Goal: Book appointment/travel/reservation

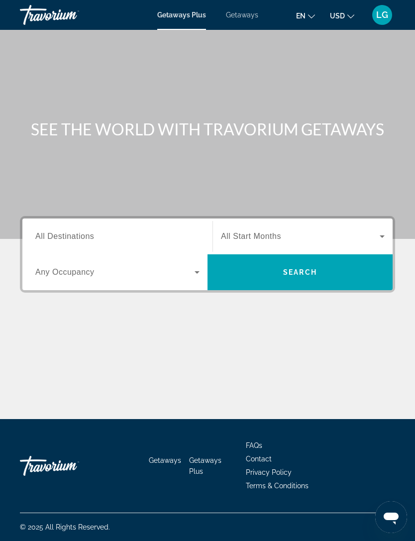
click at [71, 236] on span "All Destinations" at bounding box center [64, 236] width 59 height 8
click at [71, 236] on input "Destination All Destinations" at bounding box center [117, 237] width 164 height 12
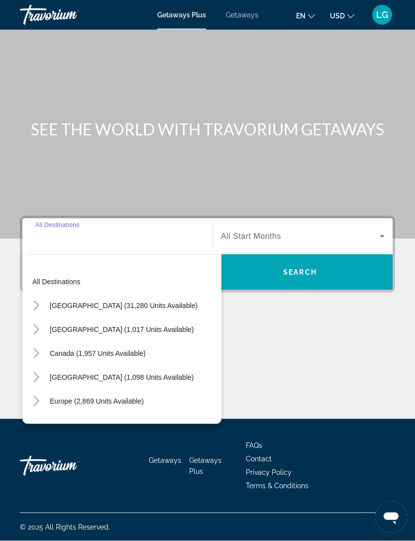
scroll to position [31, 0]
click at [77, 293] on span "Search widget" at bounding box center [124, 305] width 158 height 24
type input "**********"
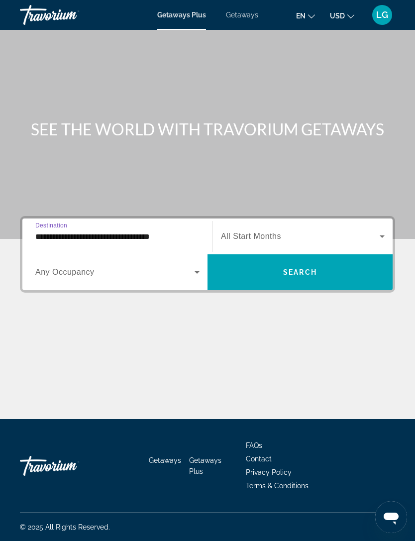
click at [262, 232] on span "All Start Months" at bounding box center [251, 236] width 60 height 8
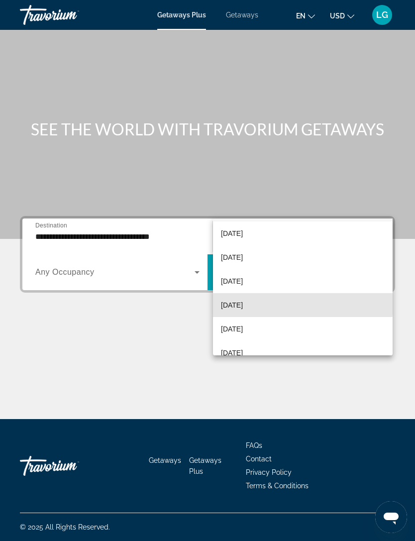
scroll to position [34, 0]
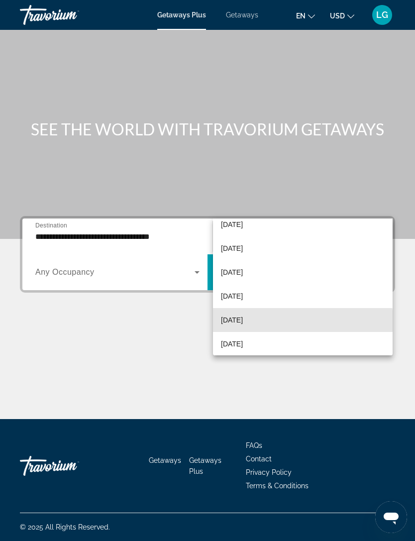
click at [243, 322] on span "[DATE]" at bounding box center [232, 320] width 22 height 12
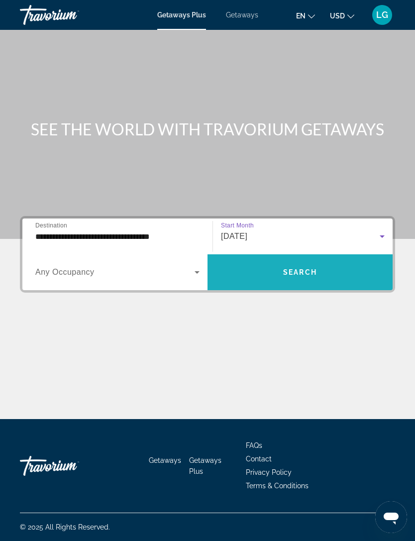
click at [318, 260] on span "Search widget" at bounding box center [299, 272] width 185 height 24
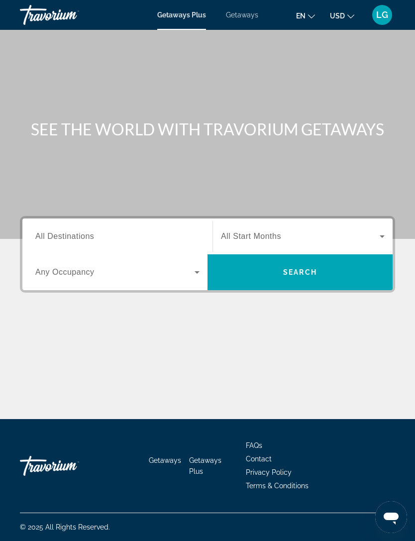
click at [375, 231] on span "Search widget" at bounding box center [300, 236] width 159 height 12
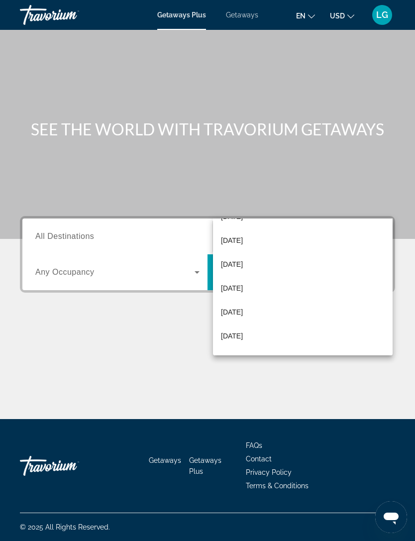
scroll to position [65, 0]
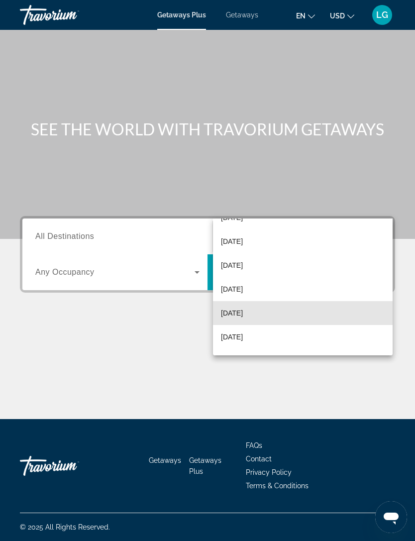
click at [243, 316] on span "[DATE]" at bounding box center [232, 313] width 22 height 12
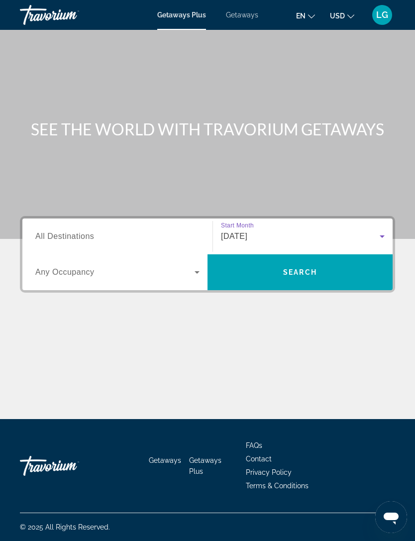
click at [51, 232] on span "All Destinations" at bounding box center [64, 236] width 59 height 8
click at [51, 231] on input "Destination All Destinations" at bounding box center [117, 237] width 164 height 12
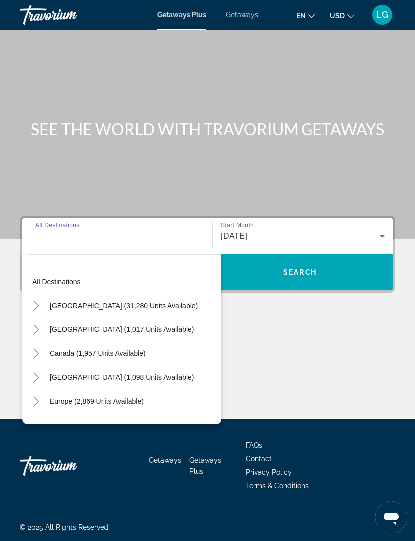
click at [79, 301] on span "[GEOGRAPHIC_DATA] (31,280 units available)" at bounding box center [124, 305] width 148 height 8
type input "**********"
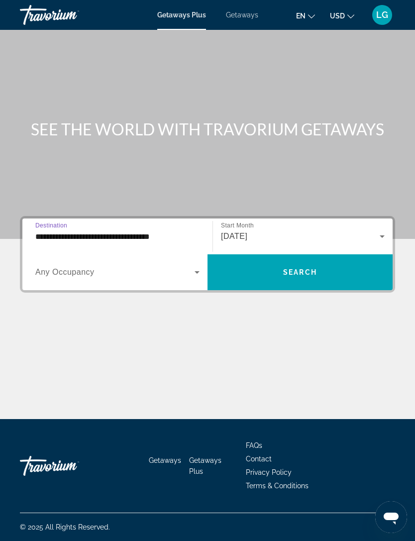
click at [338, 260] on span "Search widget" at bounding box center [299, 272] width 185 height 24
click at [52, 241] on div "Destination All Destinations" at bounding box center [117, 236] width 164 height 28
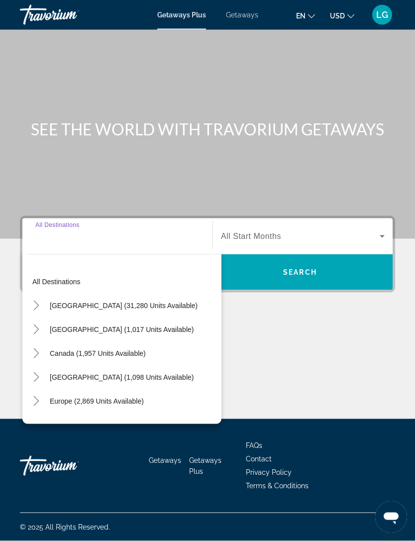
scroll to position [32, 0]
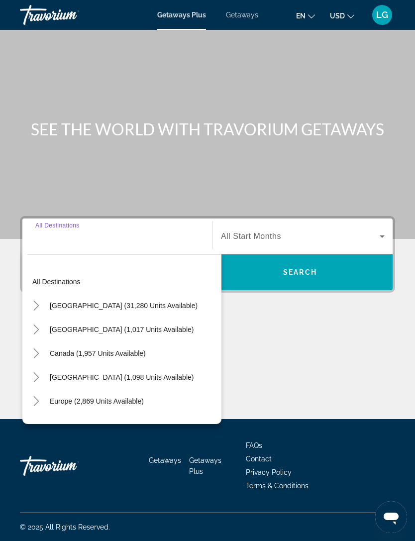
click at [101, 301] on span "[GEOGRAPHIC_DATA] (31,280 units available)" at bounding box center [124, 305] width 148 height 8
type input "**********"
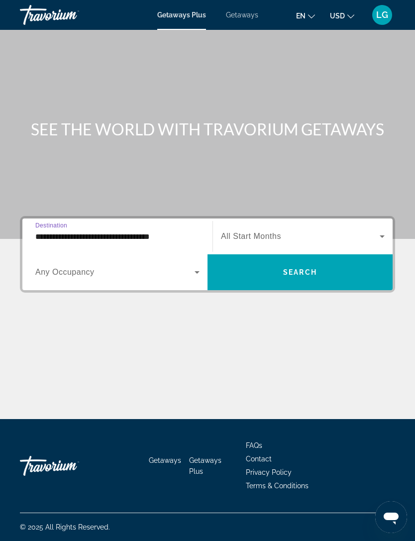
click at [193, 266] on icon "Search widget" at bounding box center [197, 272] width 12 height 12
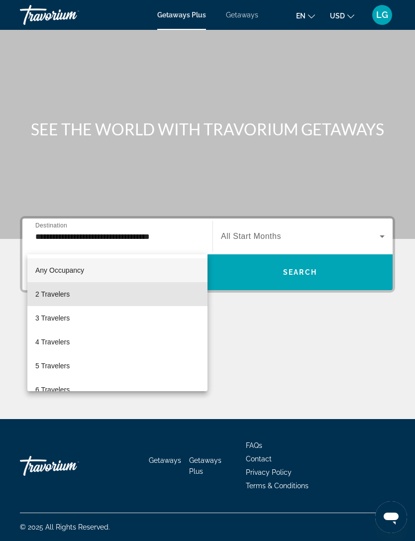
click at [64, 294] on span "2 Travelers" at bounding box center [52, 294] width 34 height 12
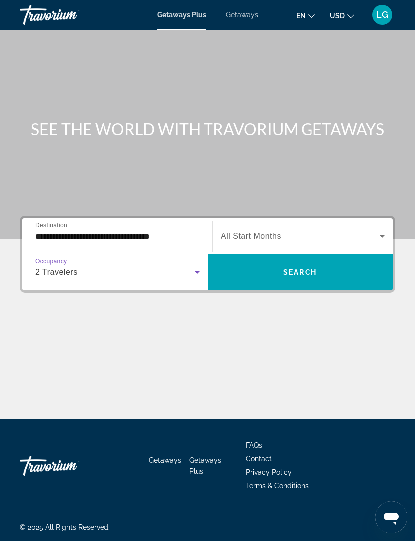
click at [378, 230] on icon "Search widget" at bounding box center [382, 236] width 12 height 12
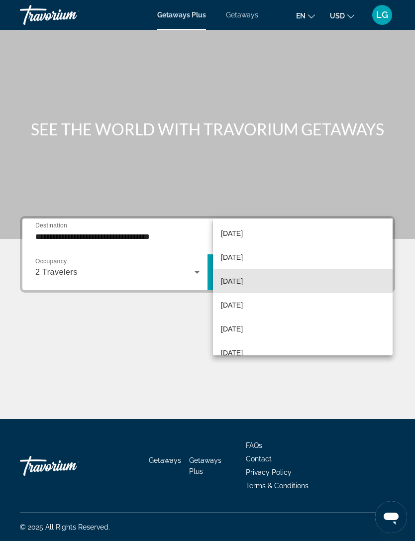
scroll to position [71, 0]
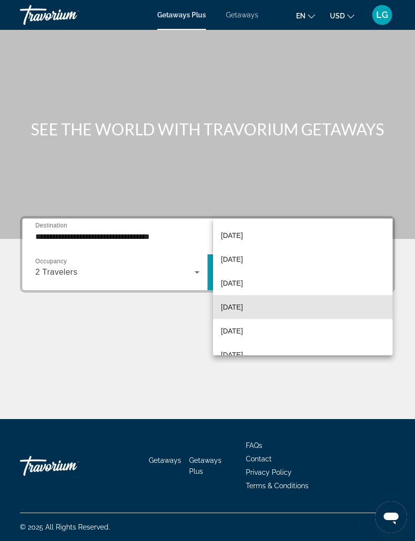
click at [243, 310] on span "[DATE]" at bounding box center [232, 307] width 22 height 12
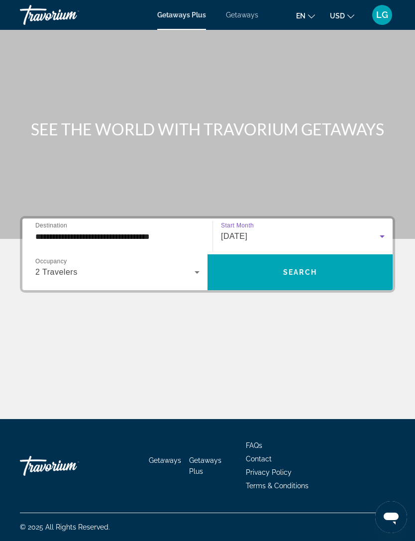
click at [296, 268] on span "Search" at bounding box center [300, 272] width 34 height 8
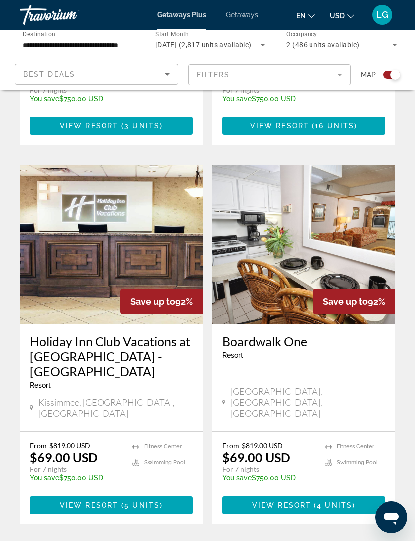
scroll to position [2057, 0]
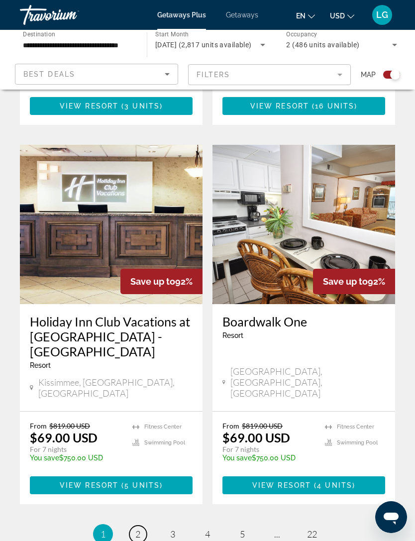
click at [142, 525] on link "page 2" at bounding box center [137, 533] width 17 height 17
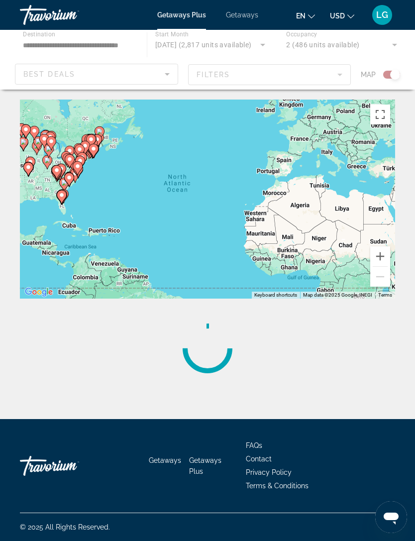
click at [334, 72] on div "Main content" at bounding box center [207, 60] width 415 height 60
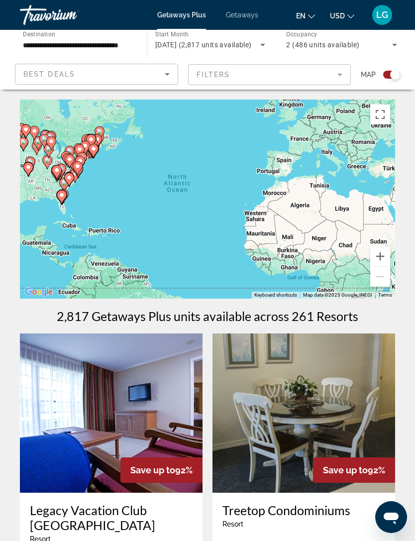
click at [331, 69] on mat-form-field "Filters" at bounding box center [269, 74] width 163 height 21
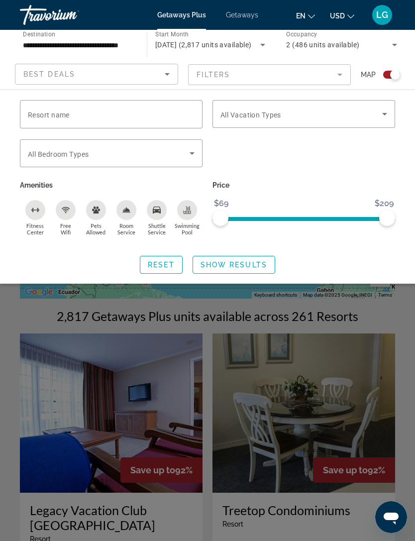
click at [337, 71] on mat-form-field "Filters" at bounding box center [269, 74] width 163 height 21
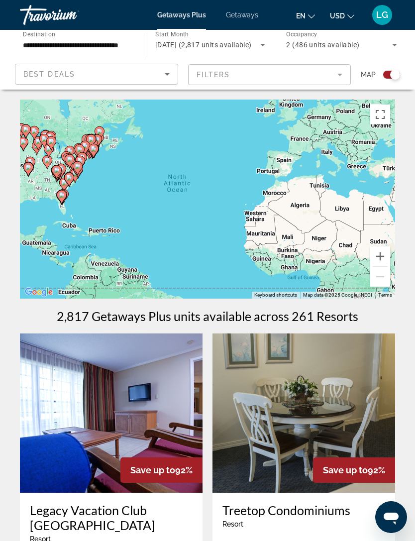
click at [332, 73] on mat-form-field "Filters" at bounding box center [269, 74] width 163 height 21
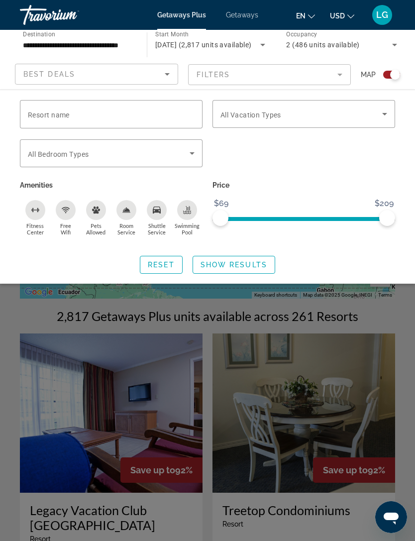
click at [157, 71] on div "Best Deals" at bounding box center [93, 74] width 141 height 12
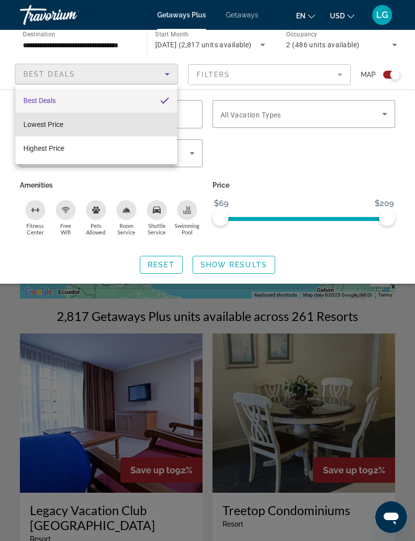
click at [54, 129] on span "Lowest Price" at bounding box center [43, 124] width 40 height 12
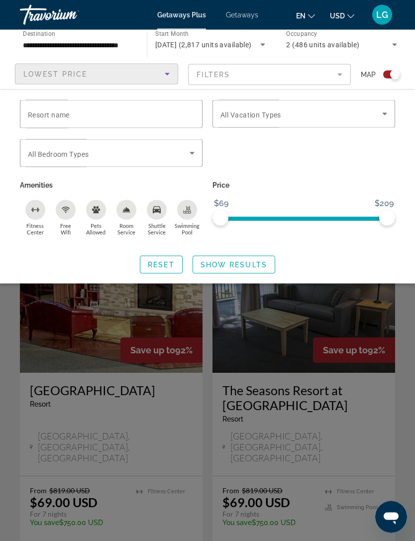
scroll to position [2012, 0]
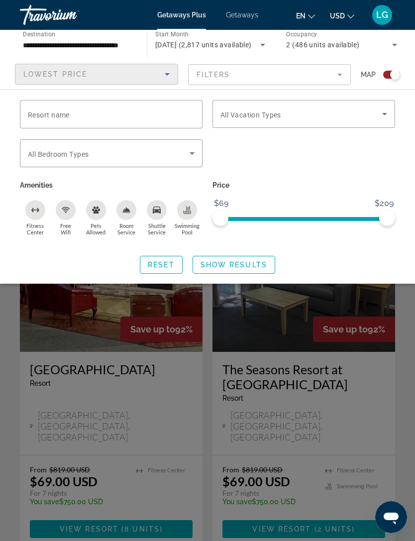
click at [236, 268] on span "Search widget" at bounding box center [234, 265] width 82 height 24
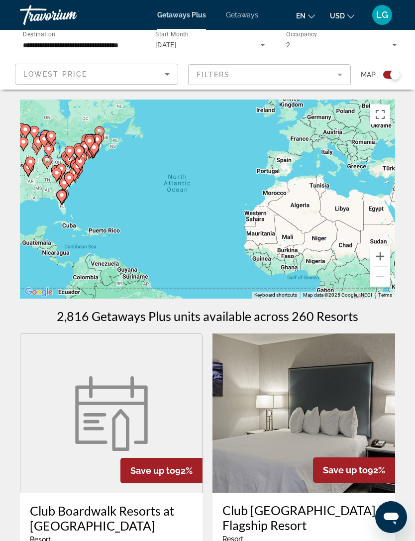
click at [339, 77] on mat-form-field "Filters" at bounding box center [269, 74] width 163 height 21
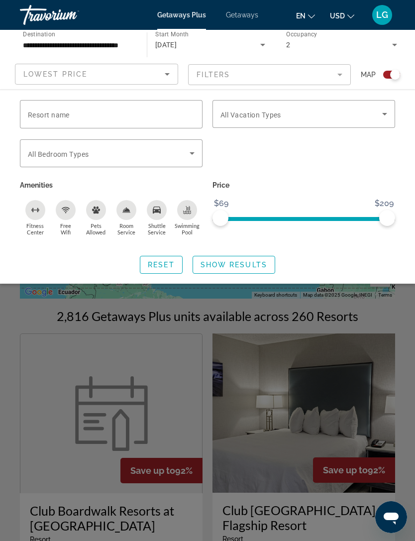
click at [248, 12] on span "Getaways" at bounding box center [242, 15] width 32 height 8
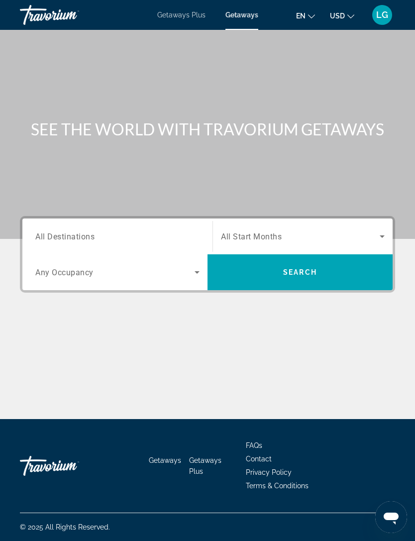
click at [97, 231] on input "Destination All Destinations" at bounding box center [117, 237] width 164 height 12
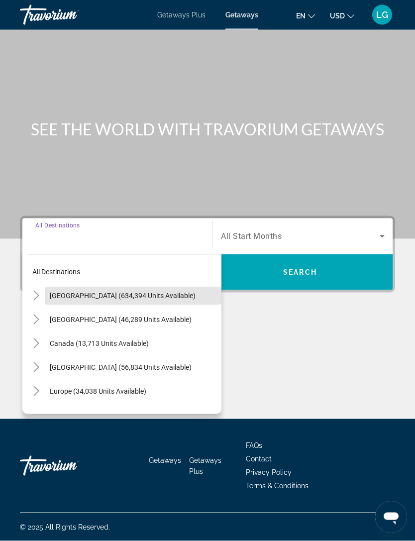
click at [105, 284] on span "Search widget" at bounding box center [133, 296] width 177 height 24
type input "**********"
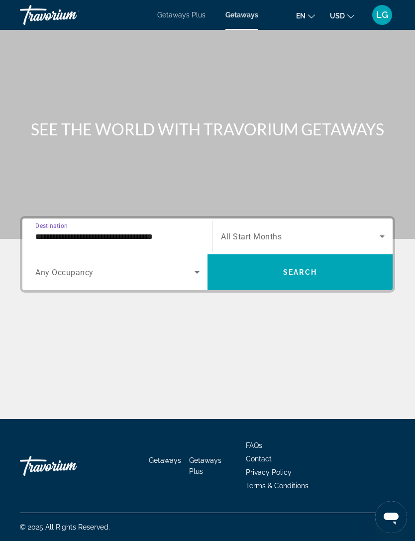
click at [378, 230] on icon "Search widget" at bounding box center [382, 236] width 12 height 12
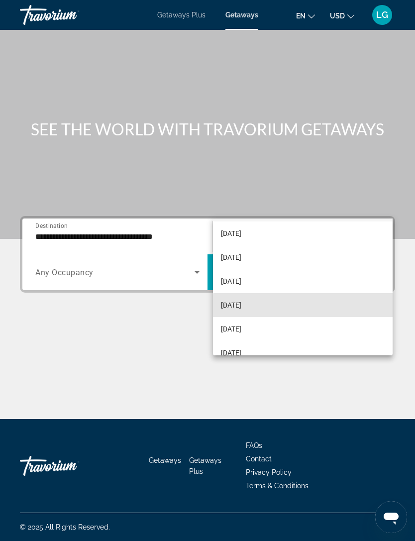
scroll to position [90, 0]
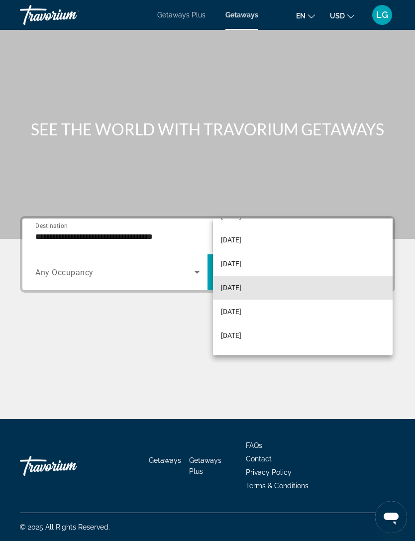
click at [241, 290] on span "[DATE]" at bounding box center [231, 288] width 20 height 12
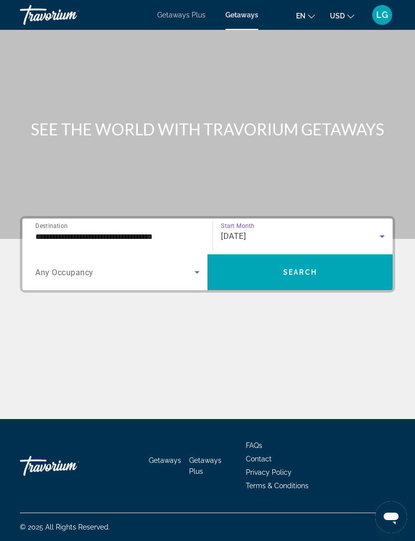
click at [292, 268] on span "Search" at bounding box center [300, 272] width 34 height 8
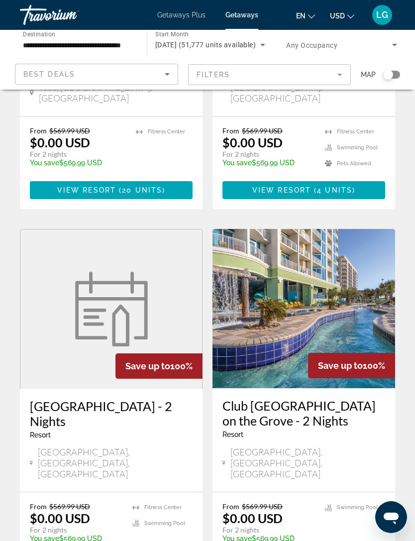
scroll to position [1834, 0]
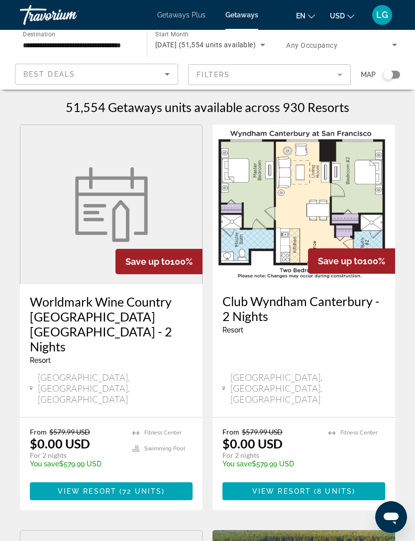
click at [89, 47] on input "**********" at bounding box center [78, 45] width 111 height 12
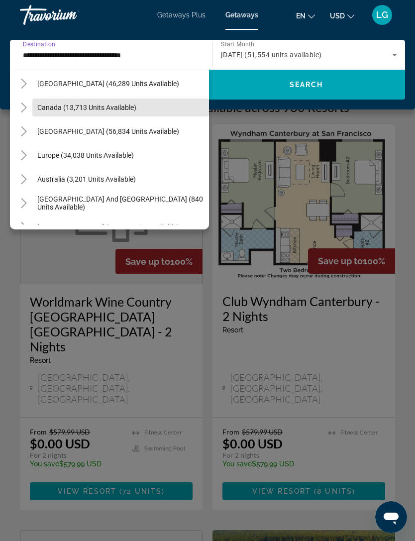
scroll to position [1126, 0]
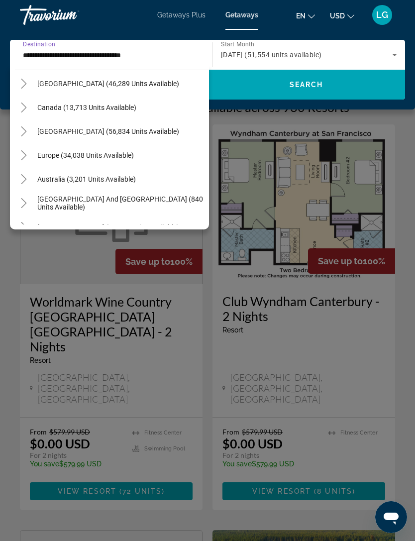
click at [123, 107] on span "Canada (13,713 units available)" at bounding box center [86, 107] width 99 height 8
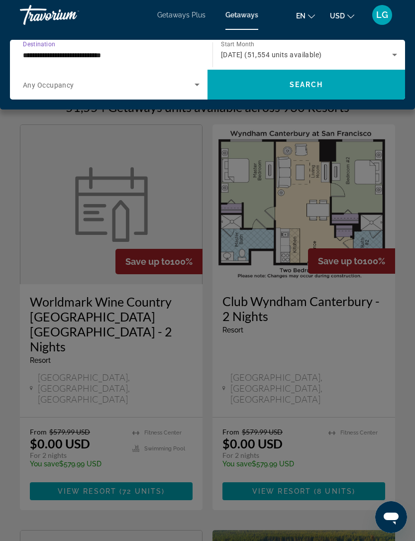
click at [318, 91] on span "Search widget" at bounding box center [305, 85] width 197 height 24
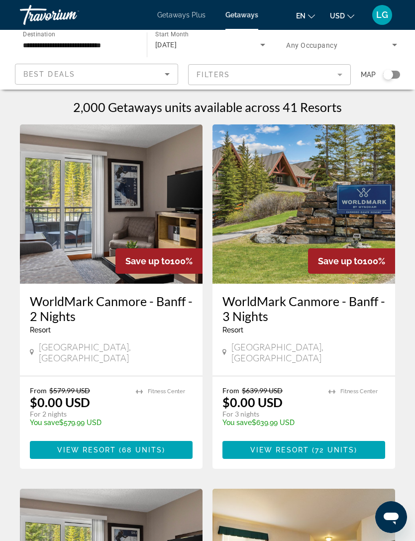
click at [249, 45] on div "[DATE]" at bounding box center [207, 45] width 105 height 12
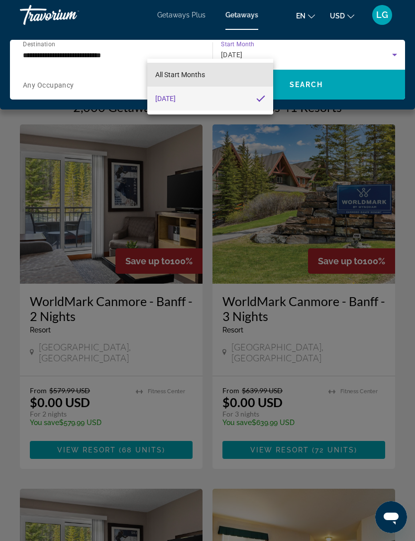
click at [187, 69] on span "All Start Months" at bounding box center [180, 75] width 50 height 12
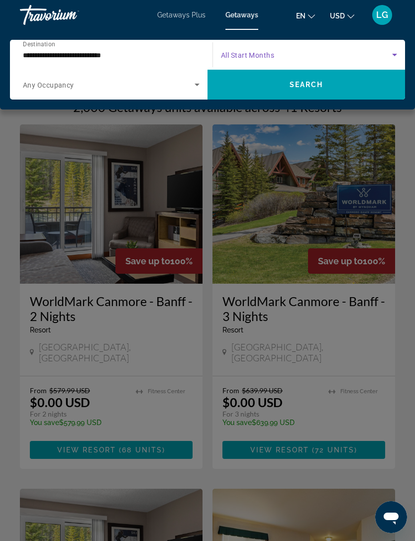
click at [388, 55] on icon "Search widget" at bounding box center [394, 55] width 12 height 12
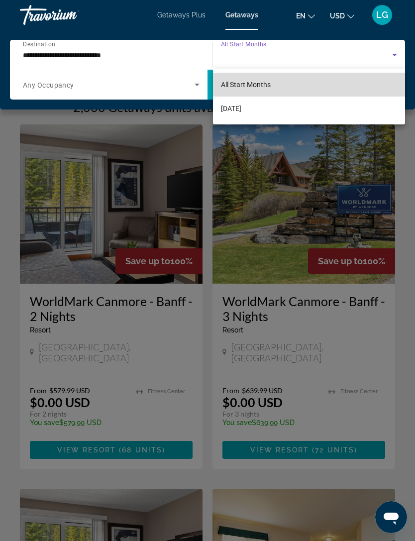
click at [233, 76] on mat-option "All Start Months" at bounding box center [309, 85] width 192 height 24
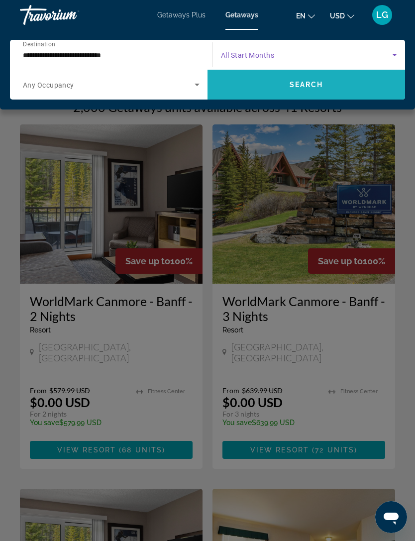
click at [321, 84] on span "Search" at bounding box center [306, 85] width 34 height 8
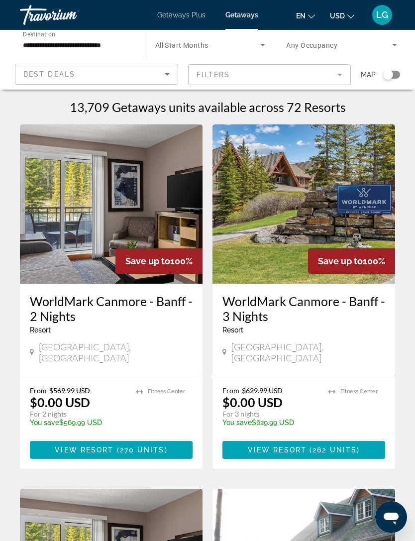
click at [257, 44] on span "Search widget" at bounding box center [207, 45] width 105 height 12
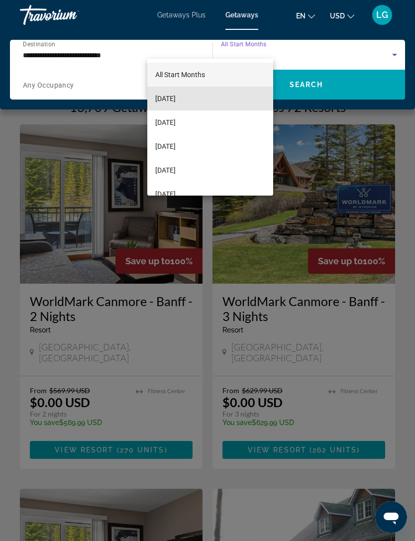
click at [176, 98] on span "[DATE]" at bounding box center [165, 99] width 20 height 12
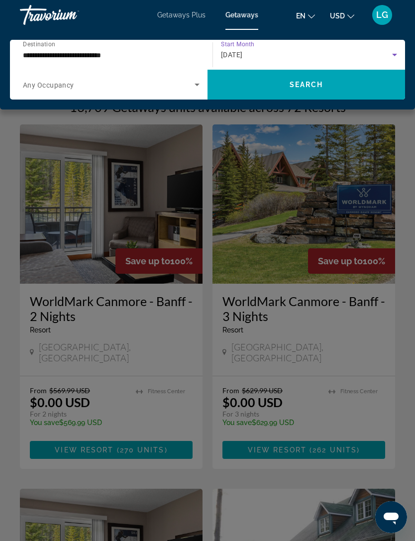
click at [291, 87] on span "Search" at bounding box center [306, 85] width 34 height 8
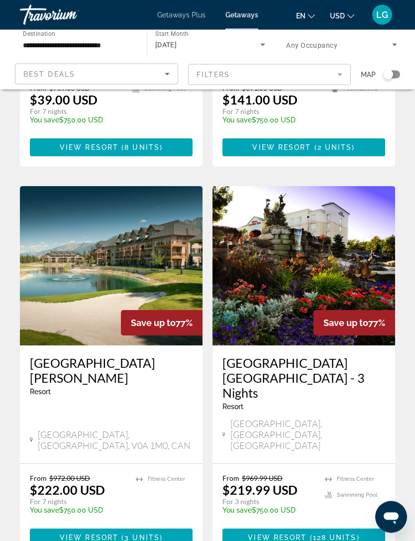
scroll to position [1803, 0]
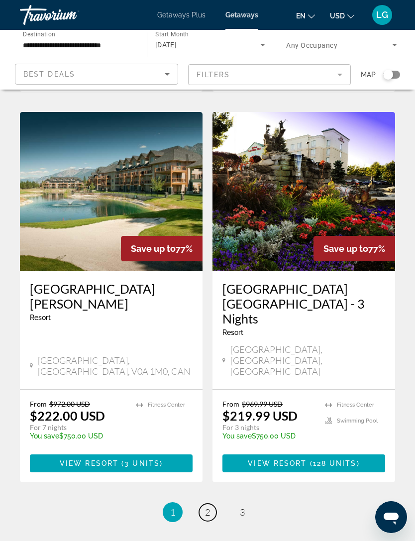
click at [201, 503] on link "page 2" at bounding box center [207, 511] width 17 height 17
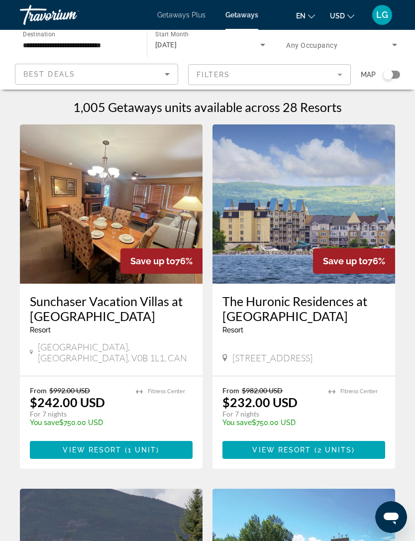
click at [340, 79] on mat-form-field "Filters" at bounding box center [269, 74] width 163 height 21
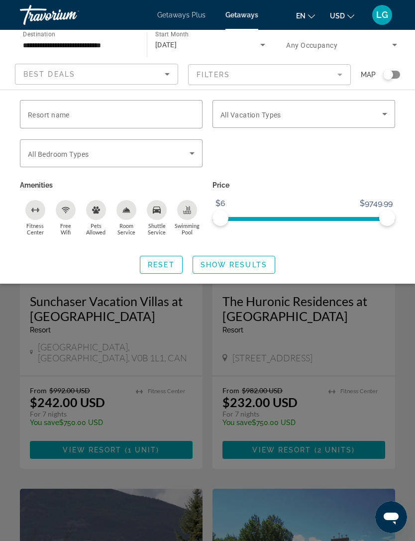
click at [239, 274] on span "Search widget" at bounding box center [234, 265] width 82 height 24
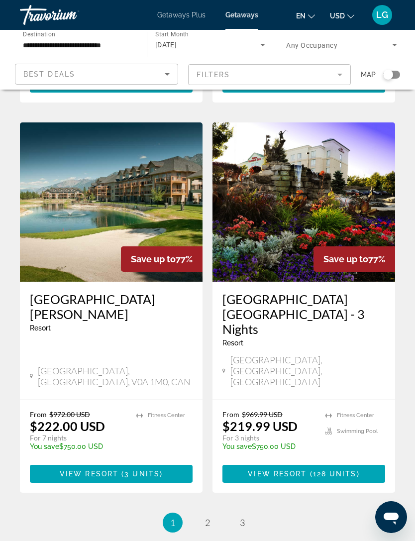
scroll to position [1803, 0]
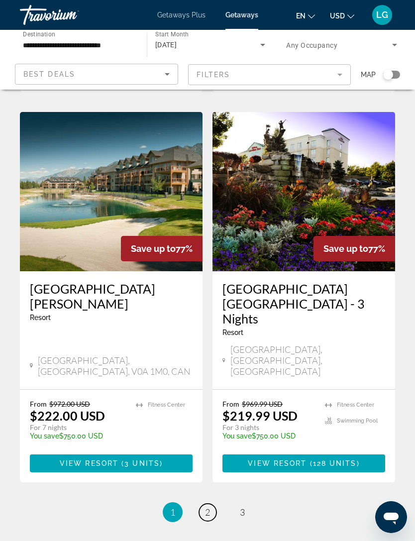
click at [209, 506] on span "2" at bounding box center [207, 511] width 5 height 11
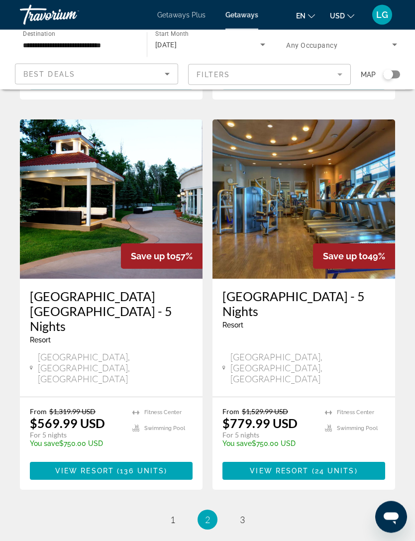
scroll to position [1870, 0]
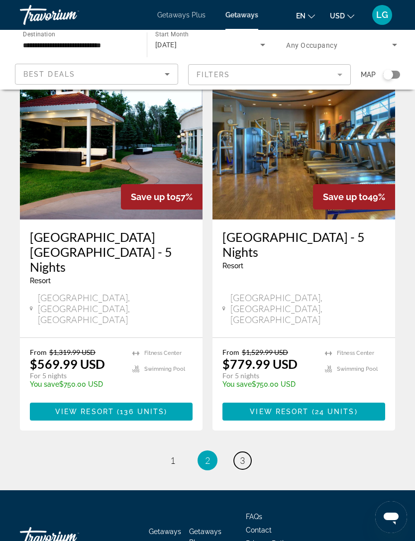
click at [241, 455] on span "3" at bounding box center [242, 460] width 5 height 11
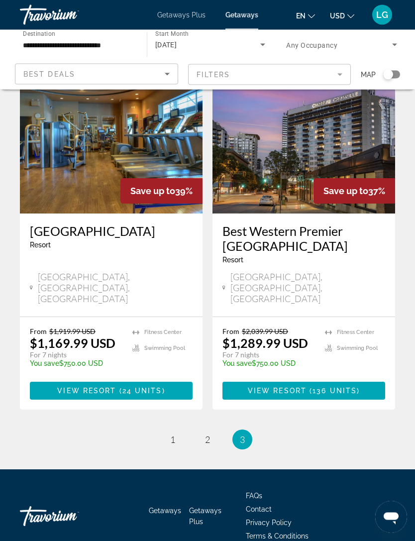
scroll to position [465, 0]
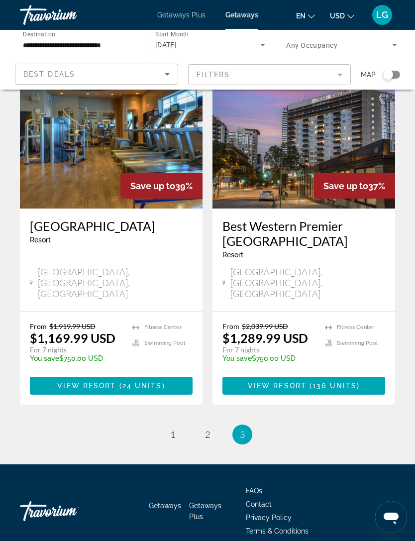
click at [179, 424] on li "page 1" at bounding box center [173, 434] width 20 height 20
click at [176, 426] on link "page 1" at bounding box center [172, 434] width 17 height 17
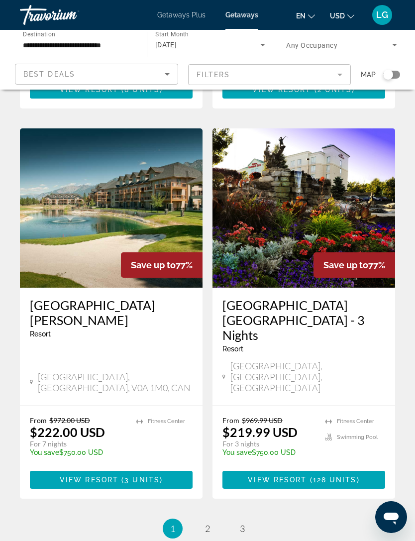
scroll to position [1803, 0]
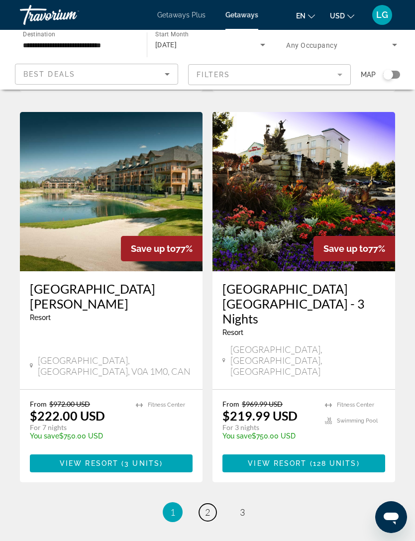
click at [215, 503] on link "page 2" at bounding box center [207, 511] width 17 height 17
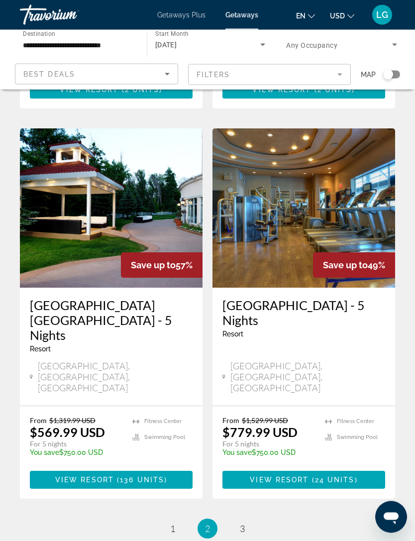
scroll to position [1802, 0]
click at [231, 518] on ul "2 / 3 page 1 You're on page 2 page 3" at bounding box center [207, 528] width 375 height 20
click at [238, 520] on link "page 3" at bounding box center [242, 528] width 17 height 17
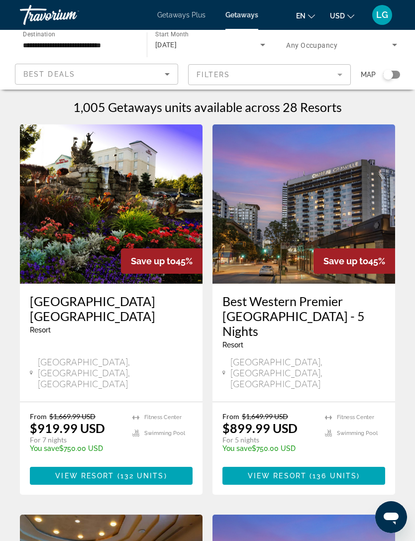
click at [68, 47] on input "**********" at bounding box center [78, 45] width 111 height 12
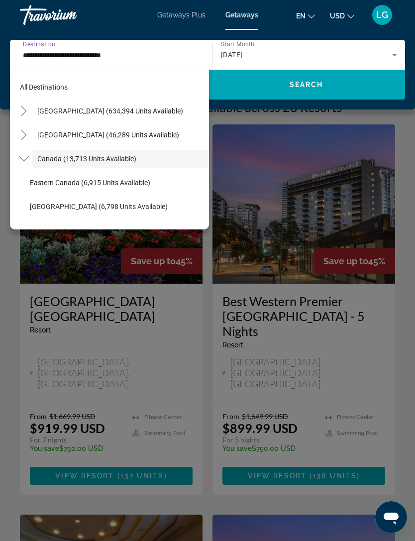
scroll to position [11, 0]
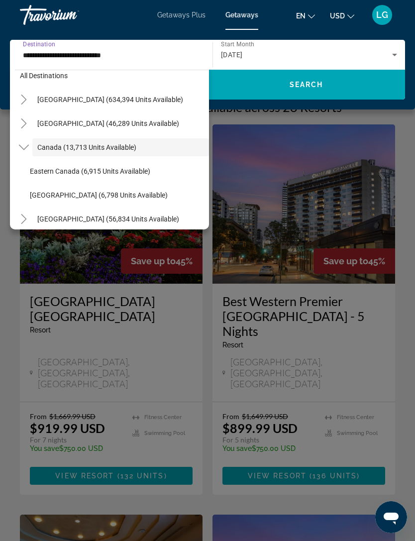
click at [121, 191] on span "[GEOGRAPHIC_DATA] (6,798 units available)" at bounding box center [99, 195] width 138 height 8
type input "**********"
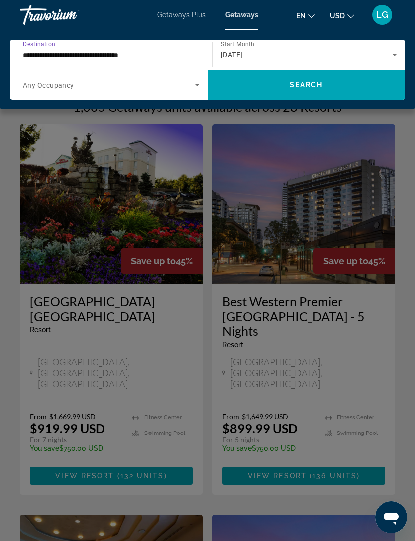
click at [304, 90] on span "Search widget" at bounding box center [305, 85] width 197 height 24
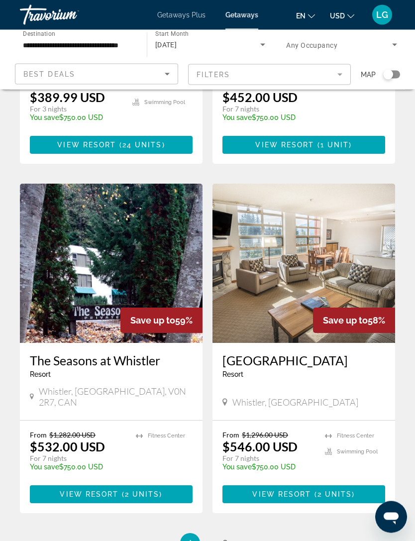
scroll to position [1800, 0]
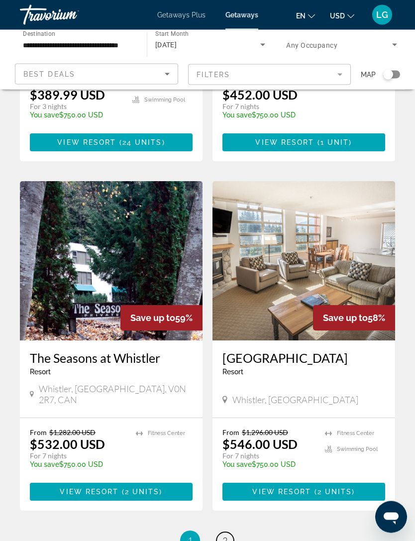
click at [233, 532] on link "page 2" at bounding box center [224, 540] width 17 height 17
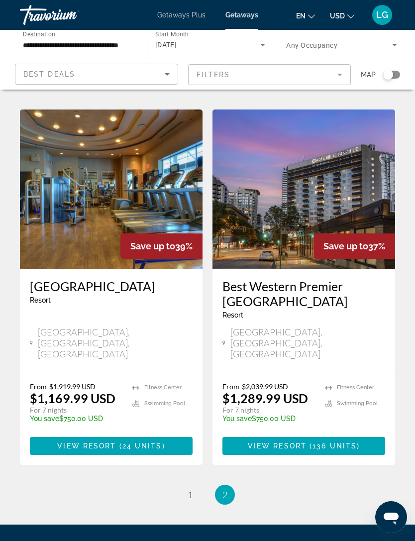
scroll to position [465, 0]
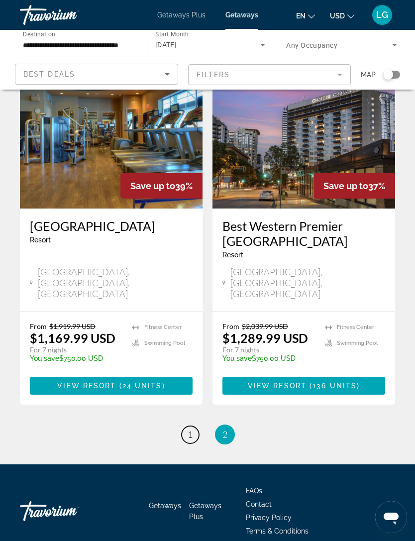
click at [186, 426] on link "page 1" at bounding box center [190, 434] width 17 height 17
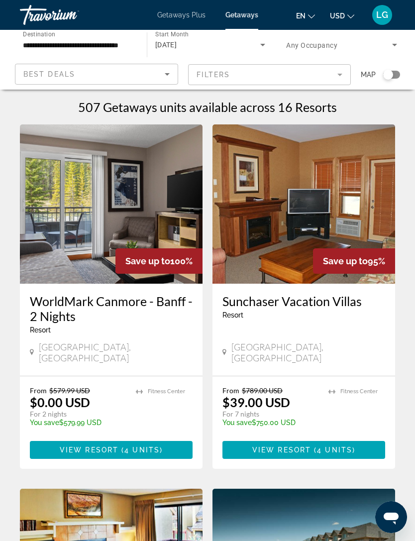
click at [161, 71] on icon "Sort by" at bounding box center [167, 74] width 12 height 12
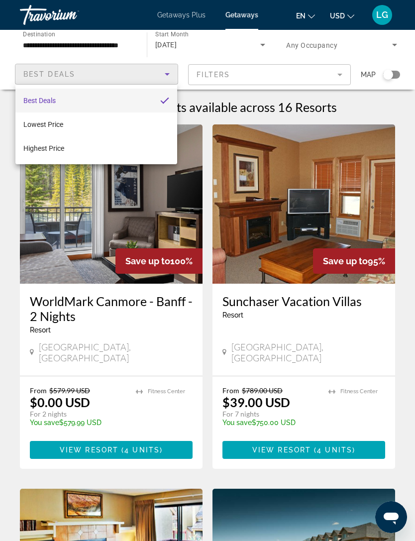
click at [339, 74] on div at bounding box center [207, 270] width 415 height 541
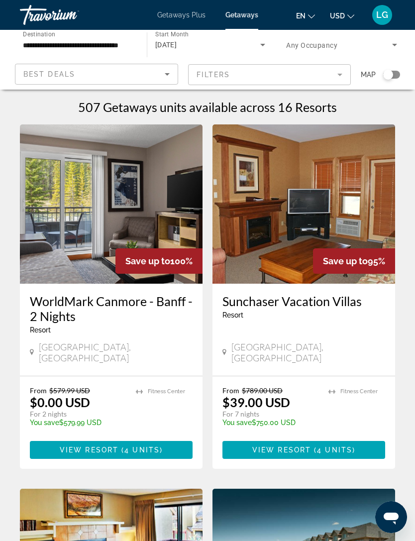
click at [331, 73] on mat-form-field "Filters" at bounding box center [269, 74] width 163 height 21
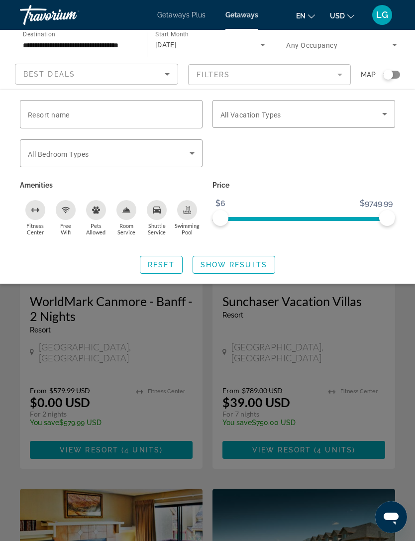
click at [156, 348] on div "Search widget" at bounding box center [207, 344] width 415 height 391
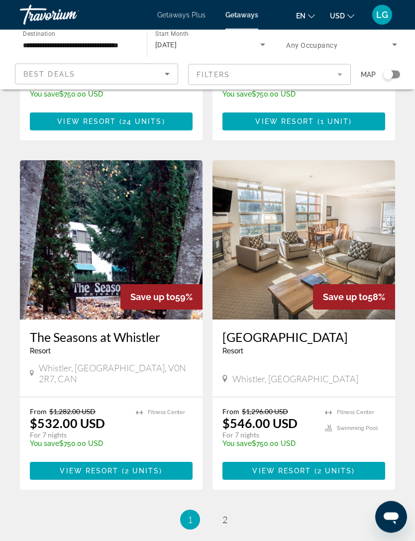
scroll to position [1859, 0]
